Goal: Task Accomplishment & Management: Manage account settings

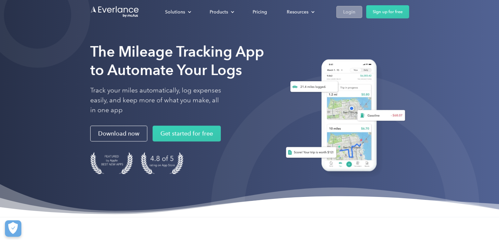
click at [348, 11] on div "Login" at bounding box center [349, 12] width 12 height 8
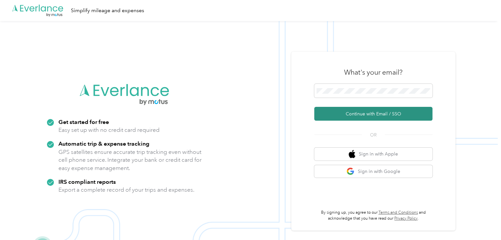
click at [341, 111] on button "Continue with Email / SSO" at bounding box center [373, 114] width 118 height 14
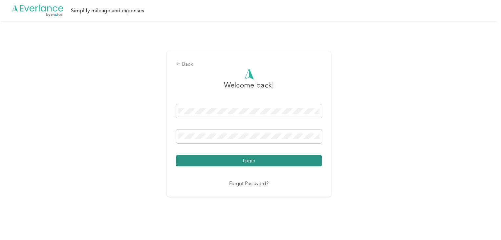
click at [259, 162] on button "Login" at bounding box center [249, 160] width 146 height 11
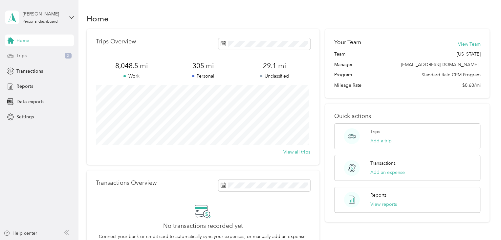
click at [41, 57] on div "Trips 2" at bounding box center [39, 56] width 69 height 12
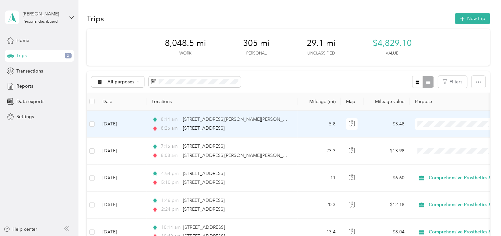
click at [428, 132] on span "Comprehensive Prosthetics & [MEDICAL_DATA]" at bounding box center [476, 134] width 115 height 7
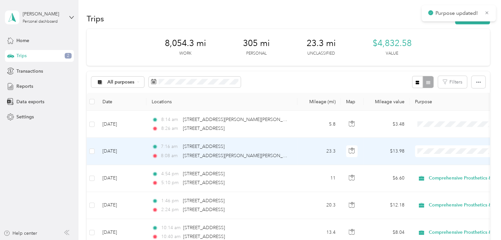
click at [428, 146] on span at bounding box center [455, 151] width 81 height 12
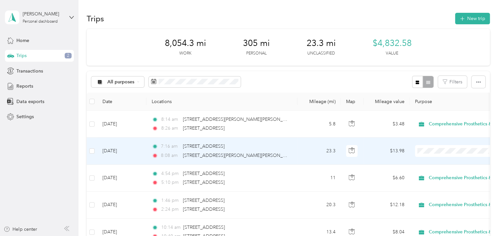
click at [438, 160] on span "Comprehensive Prosthetics & [MEDICAL_DATA]" at bounding box center [482, 162] width 103 height 7
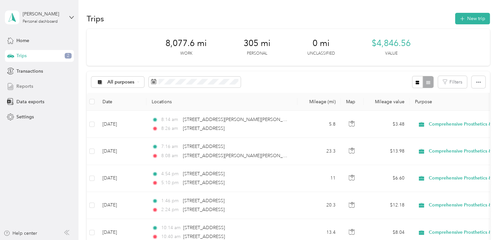
click at [33, 89] on div "Reports" at bounding box center [39, 86] width 69 height 12
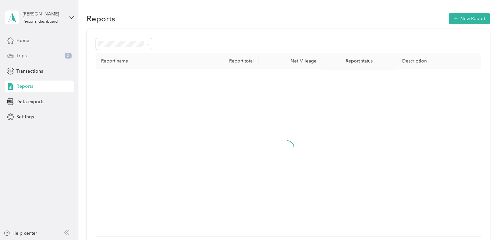
click at [48, 58] on div "Trips 2" at bounding box center [39, 56] width 69 height 12
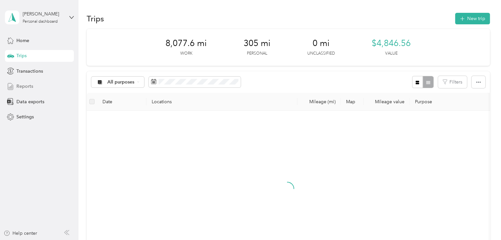
click at [35, 90] on div "Reports" at bounding box center [39, 86] width 69 height 12
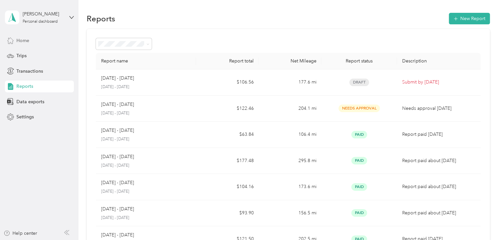
click at [22, 41] on span "Home" at bounding box center [22, 40] width 13 height 7
